Goal: Task Accomplishment & Management: Complete application form

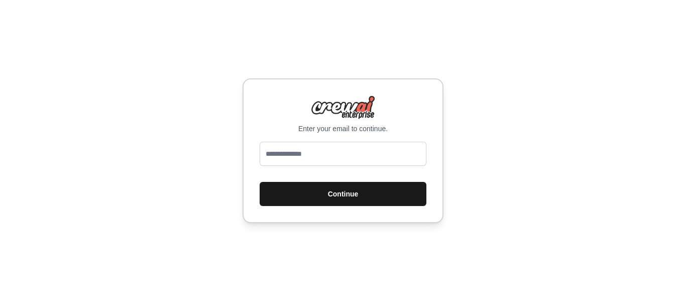
type input "**********"
click at [298, 192] on button "Continue" at bounding box center [343, 194] width 167 height 24
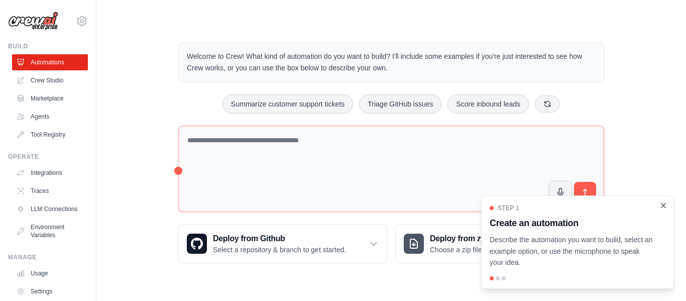
click at [664, 202] on icon "Close walkthrough" at bounding box center [663, 205] width 9 height 9
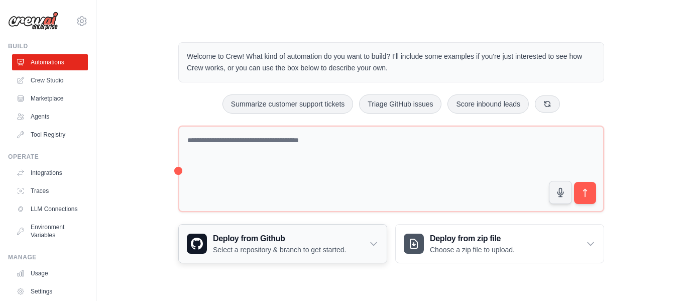
click at [280, 252] on p "Select a repository & branch to get started." at bounding box center [279, 250] width 133 height 10
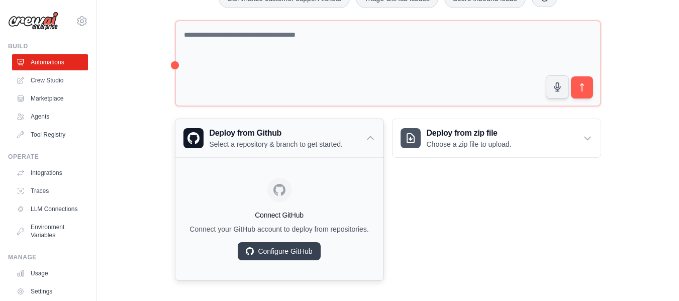
scroll to position [112, 0]
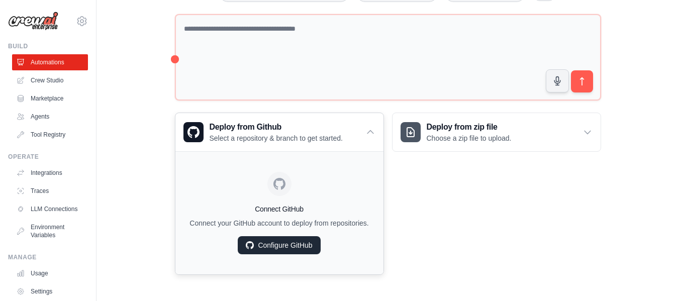
click at [280, 249] on link "Configure GitHub" at bounding box center [279, 245] width 82 height 18
